Goal: Information Seeking & Learning: Learn about a topic

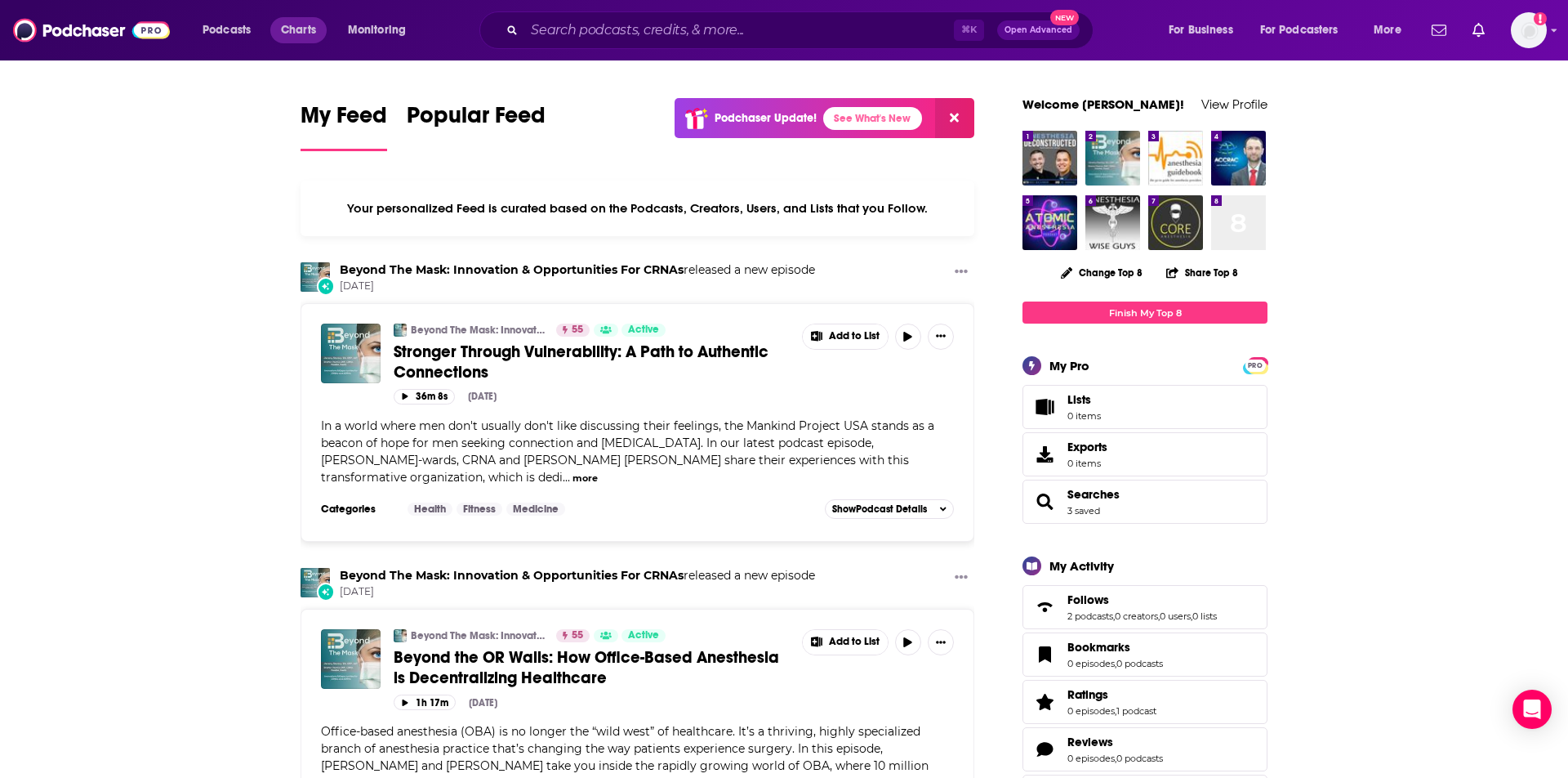
click at [297, 27] on span "Charts" at bounding box center [299, 30] width 35 height 23
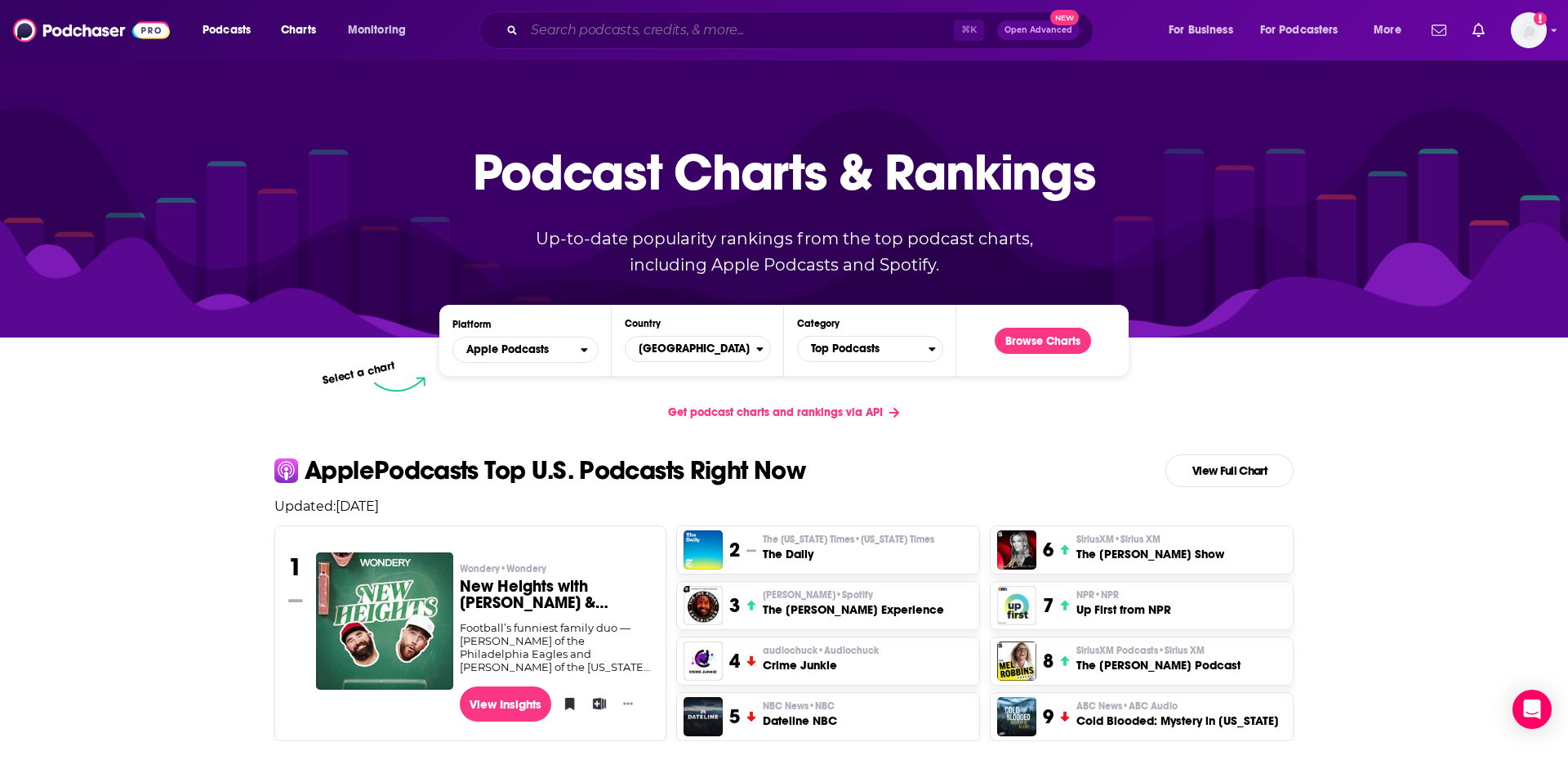
click at [645, 33] on input "Search podcasts, credits, & more..." at bounding box center [739, 30] width 430 height 26
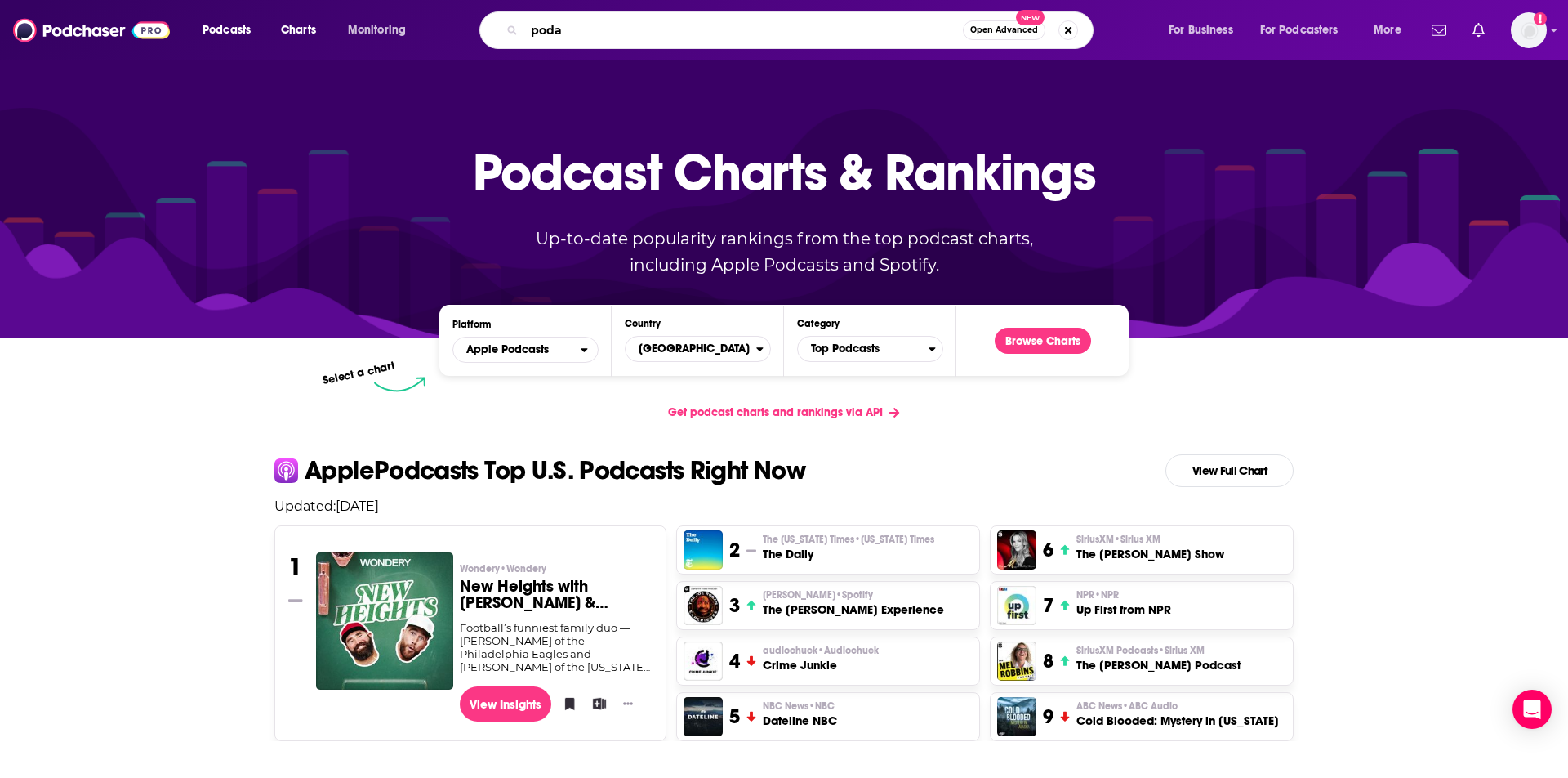
type input "pod"
type input "beyond the mask"
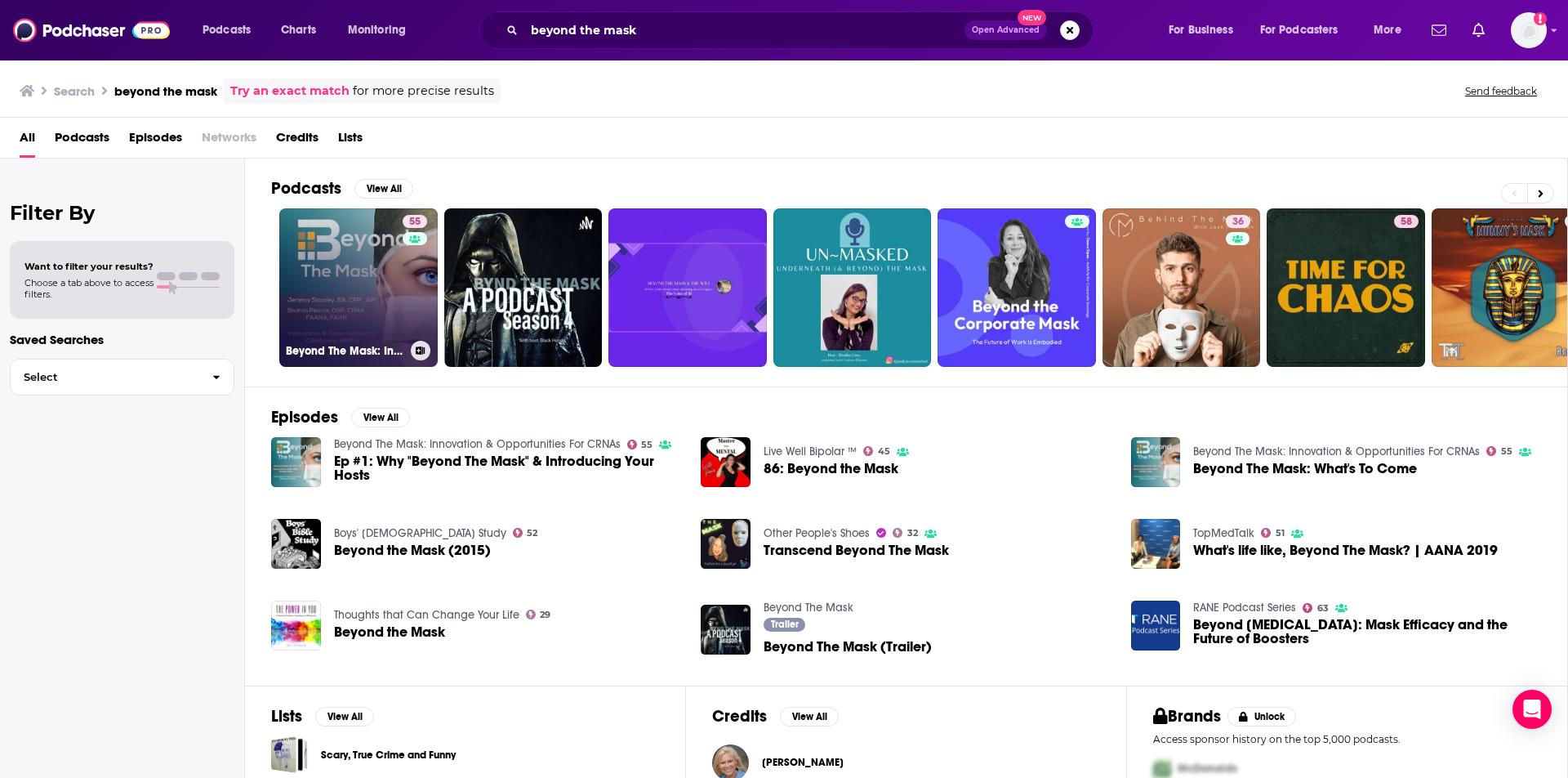
click at [398, 292] on link "55 Beyond The Mask: Innovation & Opportunities For CRNAs" at bounding box center [359, 287] width 159 height 159
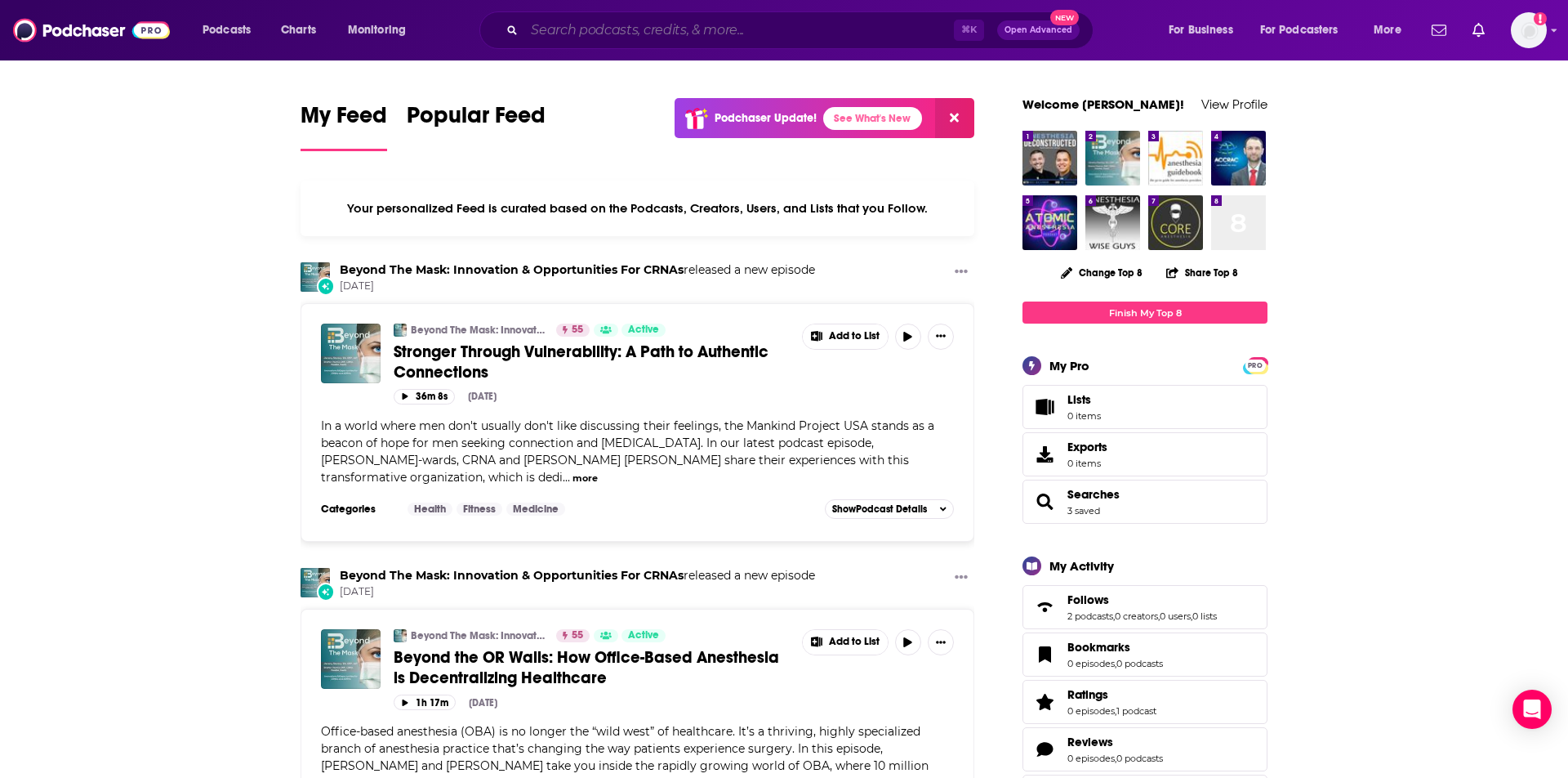
click at [622, 19] on input "Search podcasts, credits, & more..." at bounding box center [739, 30] width 430 height 26
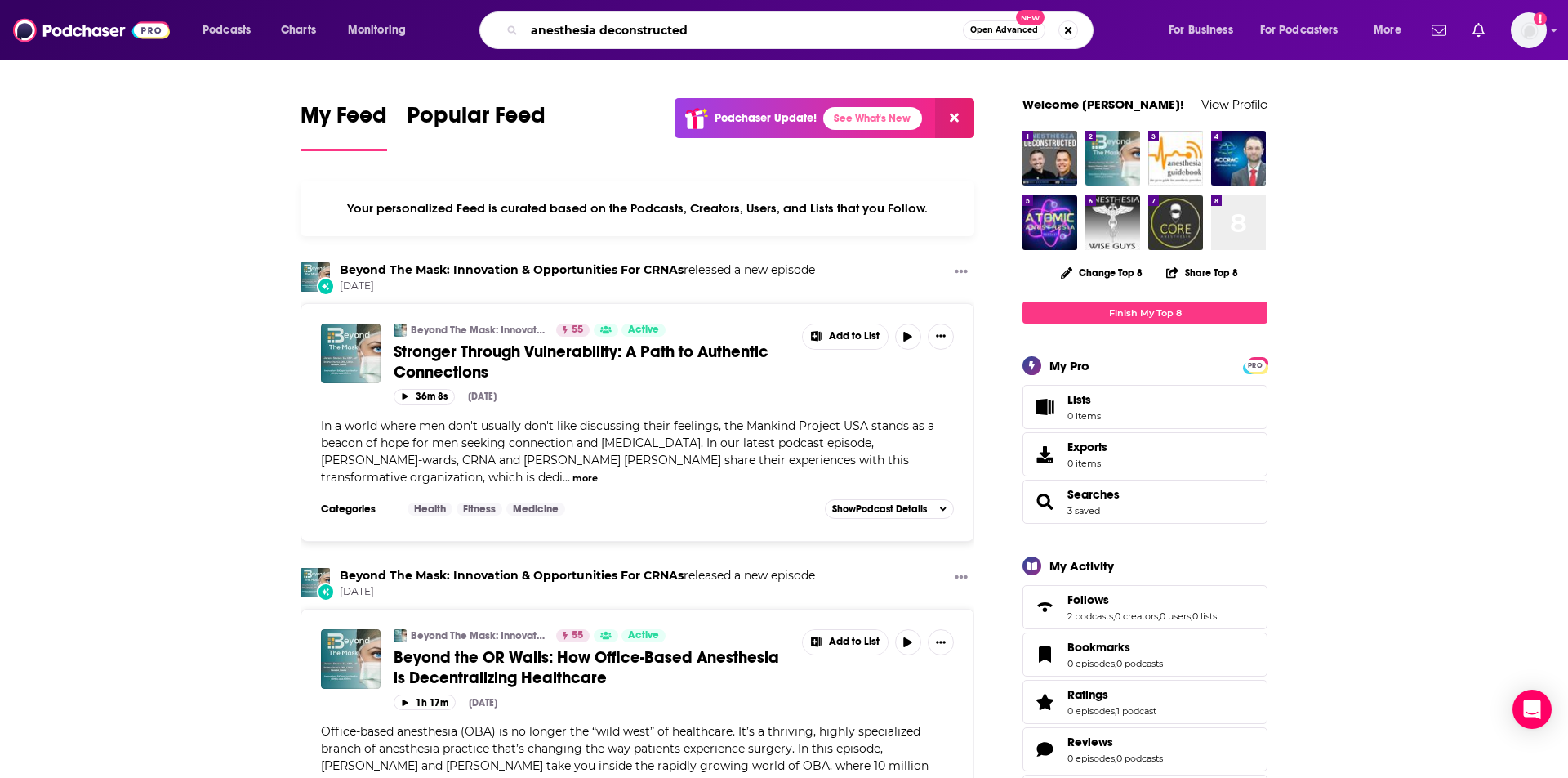
type input "anesthesia deconstructed"
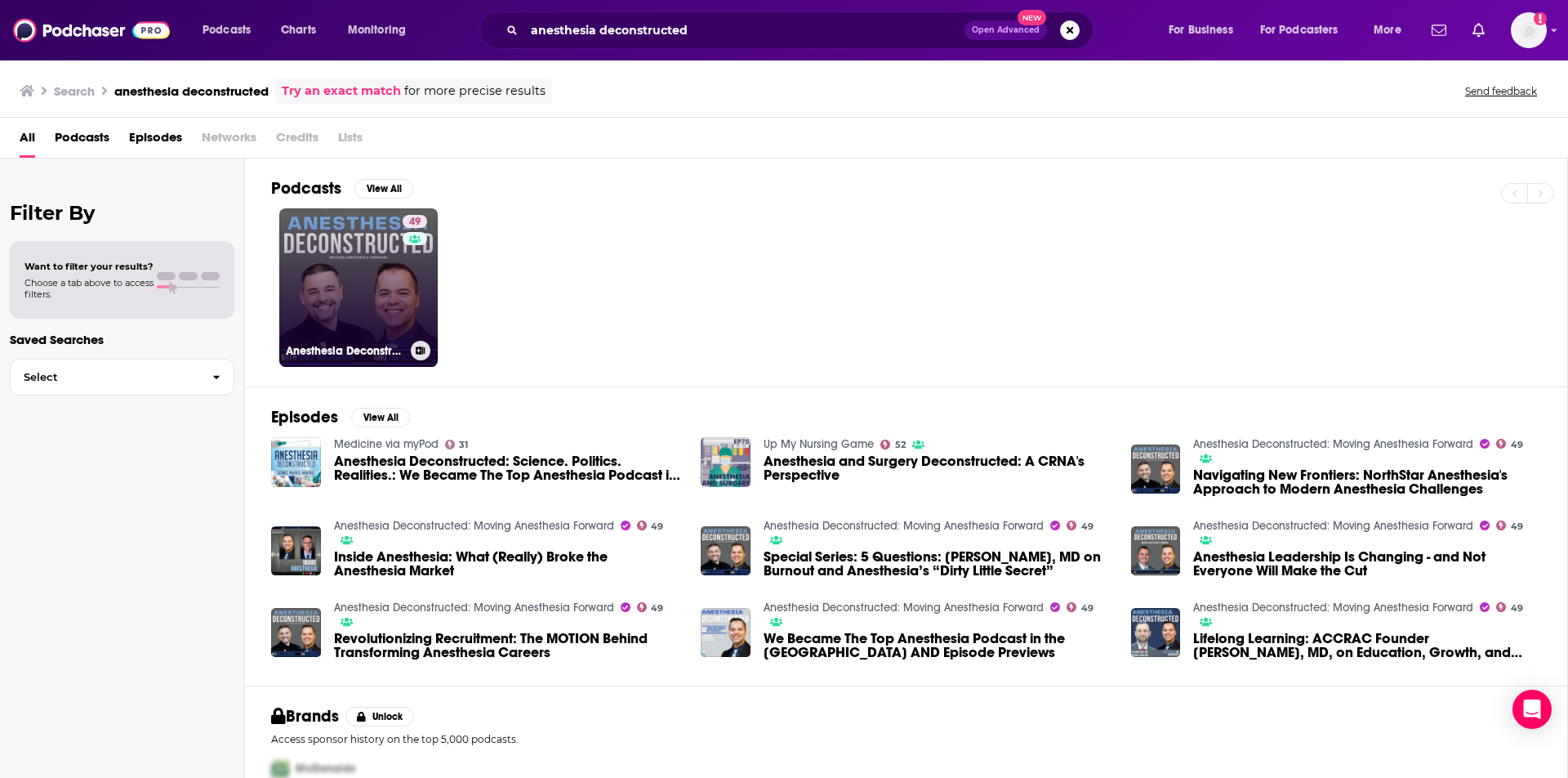
click at [375, 300] on link "49 Anesthesia Deconstructed: Moving Anesthesia Forward" at bounding box center [359, 287] width 159 height 159
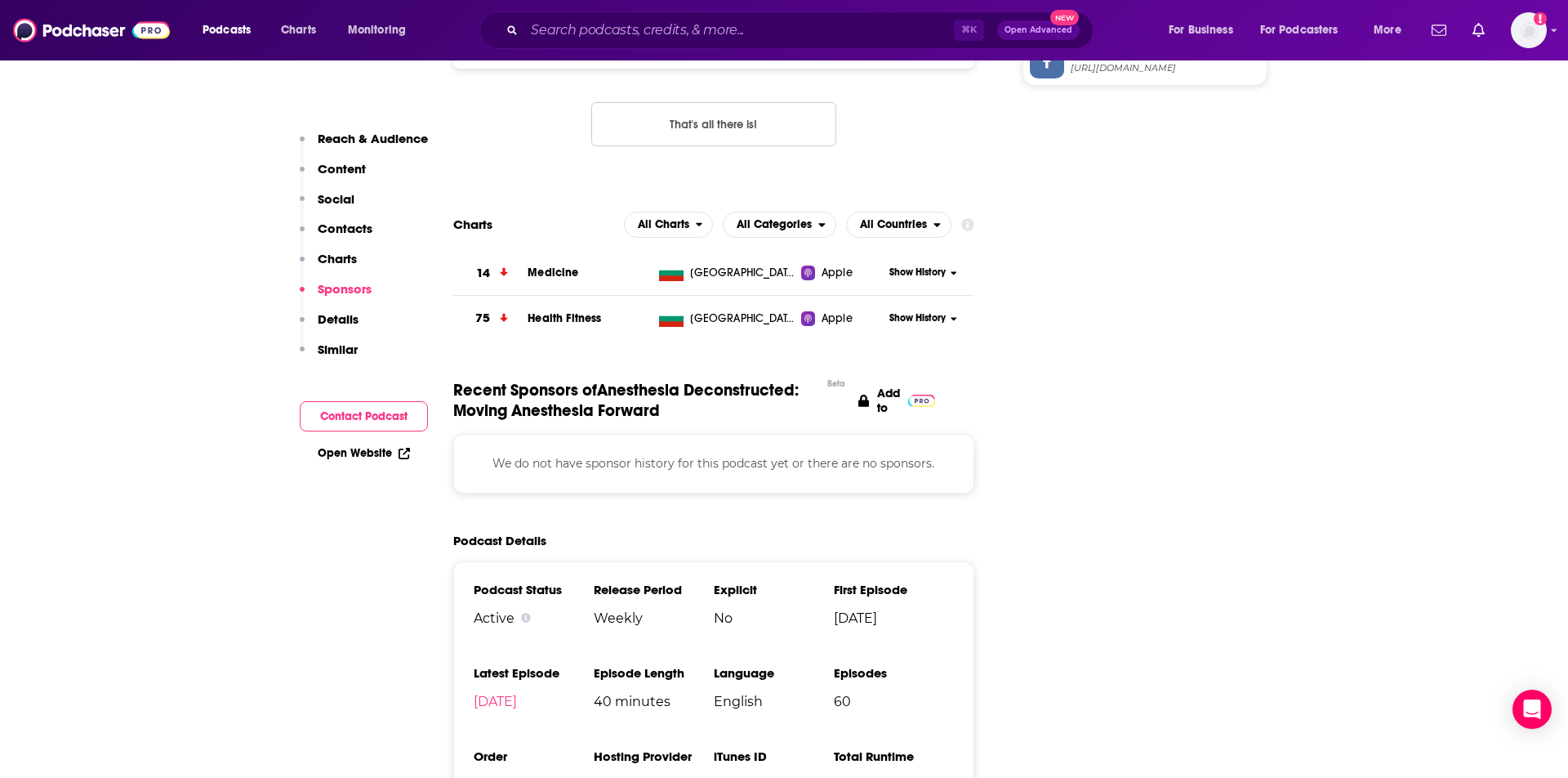
scroll to position [1699, 0]
